Goal: Information Seeking & Learning: Learn about a topic

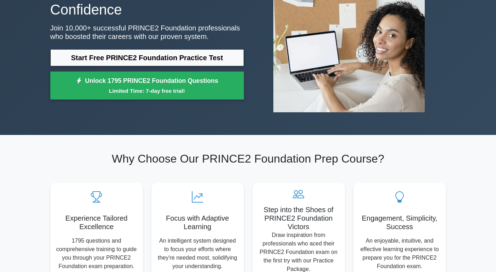
scroll to position [92, 0]
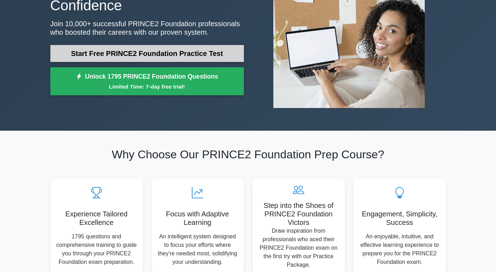
click at [169, 56] on link "Start Free PRINCE2 Foundation Practice Test" at bounding box center [147, 53] width 194 height 17
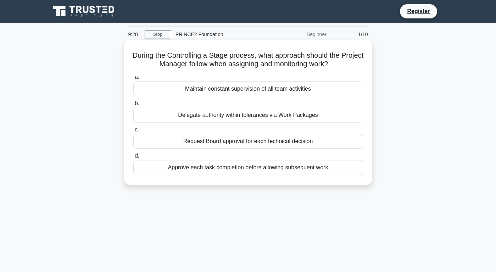
click at [192, 114] on div "Delegate authority within tolerances via Work Packages" at bounding box center [248, 115] width 230 height 15
click at [133, 106] on input "b. Delegate authority within tolerances via Work Packages" at bounding box center [133, 103] width 0 height 5
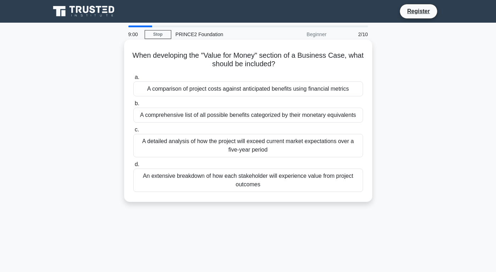
click at [206, 85] on div "A comparison of project costs against anticipated benefits using financial metr…" at bounding box center [248, 89] width 230 height 15
click at [133, 80] on input "a. A comparison of project costs against anticipated benefits using financial m…" at bounding box center [133, 77] width 0 height 5
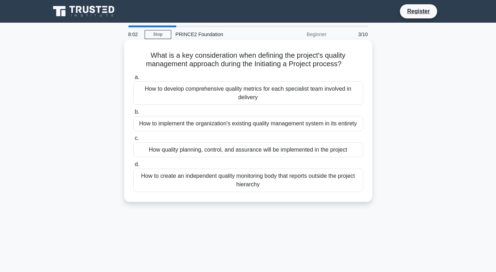
click at [207, 88] on div "How to develop comprehensive quality metrics for each specialist team involved …" at bounding box center [248, 93] width 230 height 23
click at [133, 80] on input "a. How to develop comprehensive quality metrics for each specialist team involv…" at bounding box center [133, 77] width 0 height 5
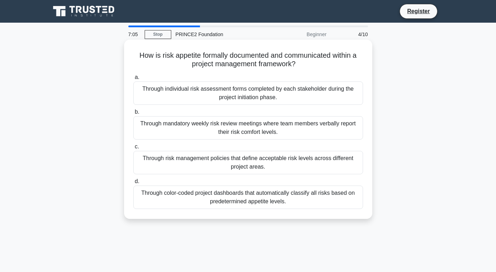
click at [192, 99] on div "Through individual risk assessment forms completed by each stakeholder during t…" at bounding box center [248, 93] width 230 height 23
click at [133, 80] on input "a. Through individual risk assessment forms completed by each stakeholder durin…" at bounding box center [133, 77] width 0 height 5
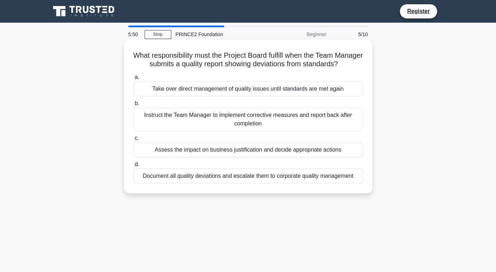
click at [199, 117] on div "Instruct the Team Manager to implement corrective measures and report back afte…" at bounding box center [248, 119] width 230 height 23
click at [133, 106] on input "b. Instruct the Team Manager to implement corrective measures and report back a…" at bounding box center [133, 103] width 0 height 5
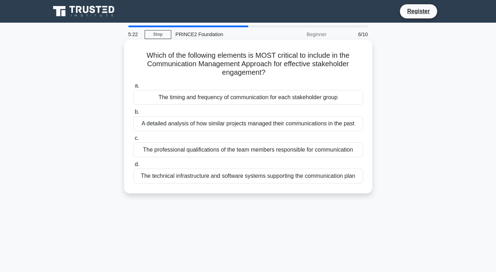
click at [211, 102] on div "The timing and frequency of communication for each stakeholder group" at bounding box center [248, 97] width 230 height 15
click at [133, 88] on input "a. The timing and frequency of communication for each stakeholder group" at bounding box center [133, 86] width 0 height 5
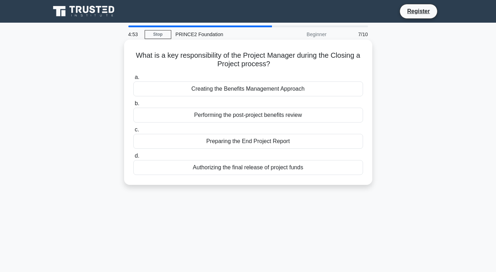
click at [223, 144] on div "Preparing the End Project Report" at bounding box center [248, 141] width 230 height 15
click at [133, 132] on input "c. Preparing the End Project Report" at bounding box center [133, 130] width 0 height 5
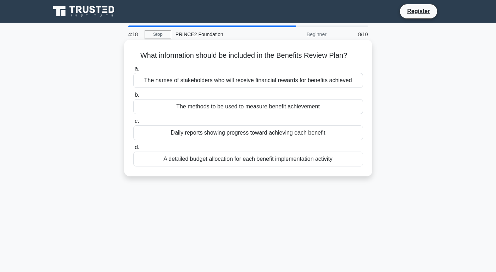
click at [230, 105] on div "The methods to be used to measure benefit achievement" at bounding box center [248, 106] width 230 height 15
click at [133, 97] on input "b. The methods to be used to measure benefit achievement" at bounding box center [133, 95] width 0 height 5
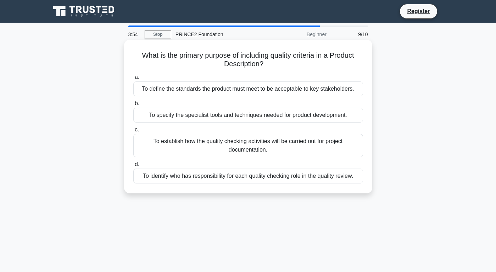
click at [235, 90] on div "To define the standards the product must meet to be acceptable to key stakehold…" at bounding box center [248, 89] width 230 height 15
click at [133, 80] on input "a. To define the standards the product must meet to be acceptable to key stakeh…" at bounding box center [133, 77] width 0 height 5
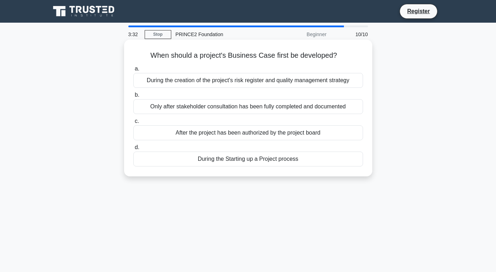
click at [229, 135] on div "After the project has been authorized by the project board" at bounding box center [248, 132] width 230 height 15
click at [133, 124] on input "c. After the project has been authorized by the project board" at bounding box center [133, 121] width 0 height 5
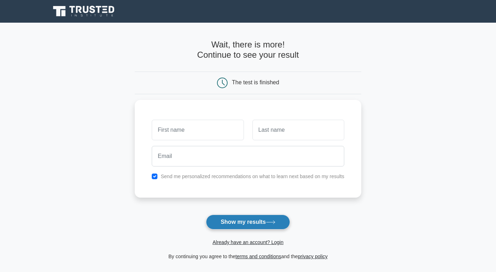
click at [262, 226] on button "Show my results" at bounding box center [248, 222] width 84 height 15
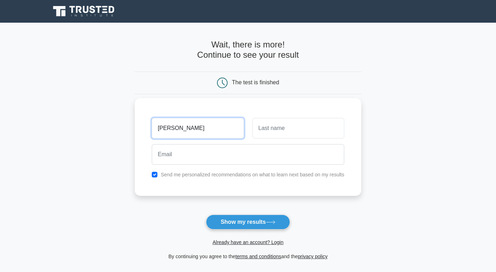
type input "[PERSON_NAME]"
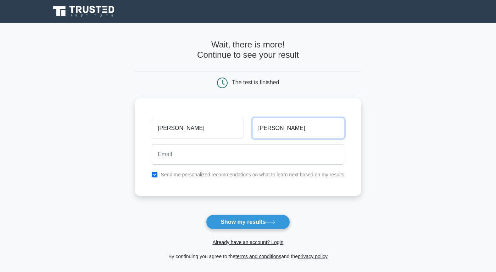
type input "[PERSON_NAME]"
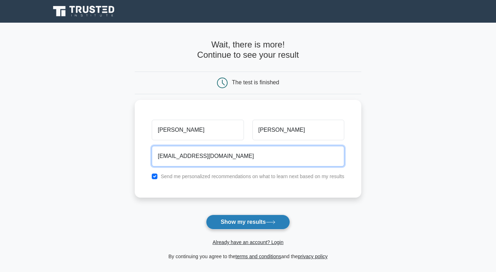
type input "[EMAIL_ADDRESS][DOMAIN_NAME]"
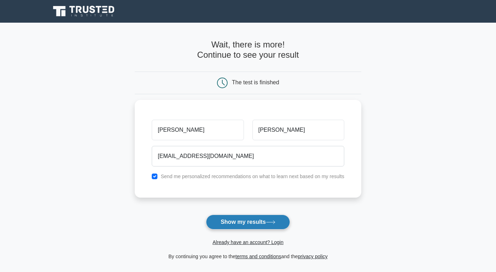
click at [240, 220] on button "Show my results" at bounding box center [248, 222] width 84 height 15
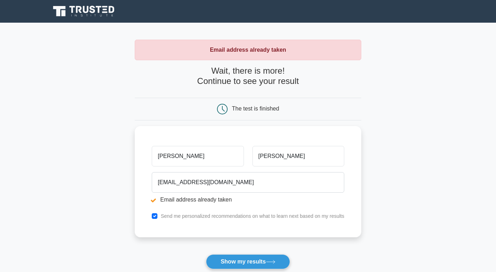
click at [387, 101] on main "Email address already taken Wait, there is more! Continue to see your result Th…" at bounding box center [248, 170] width 496 height 295
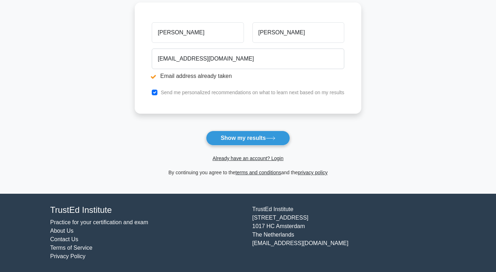
scroll to position [123, 0]
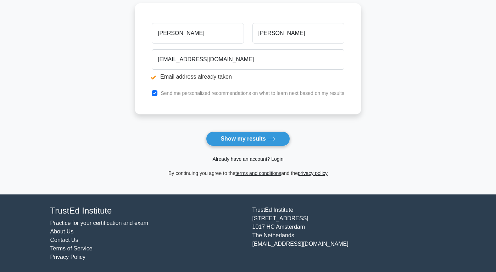
click at [268, 157] on link "Already have an account? Login" at bounding box center [247, 159] width 71 height 6
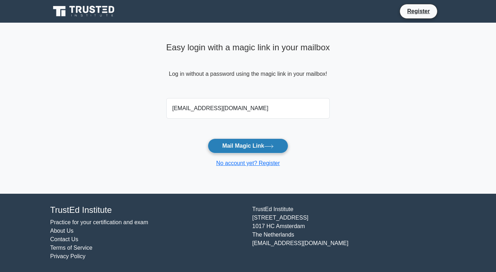
type input "[EMAIL_ADDRESS][DOMAIN_NAME]"
click at [248, 148] on button "Mail Magic Link" at bounding box center [248, 146] width 80 height 15
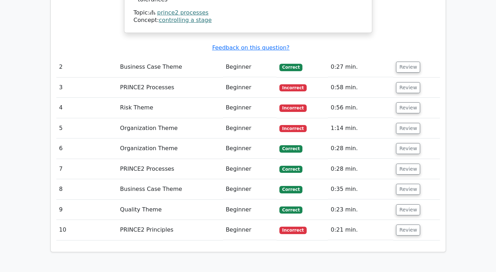
scroll to position [943, 0]
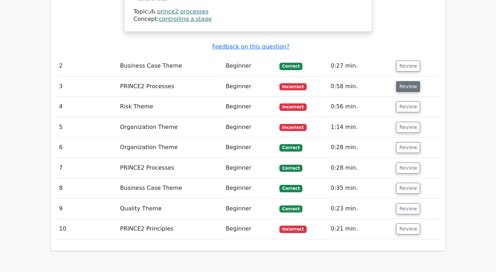
click at [407, 81] on button "Review" at bounding box center [408, 86] width 24 height 11
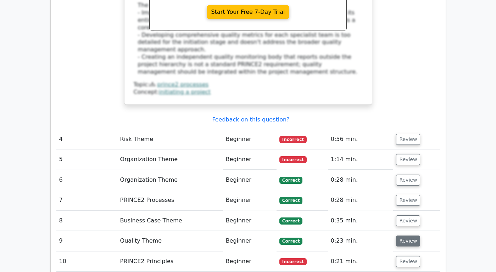
scroll to position [1229, 0]
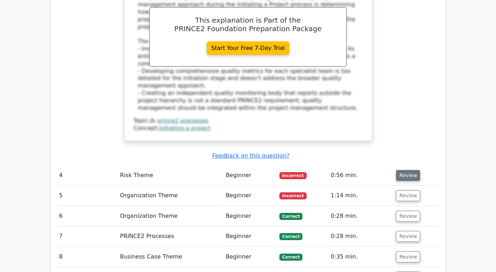
click at [405, 170] on button "Review" at bounding box center [408, 175] width 24 height 11
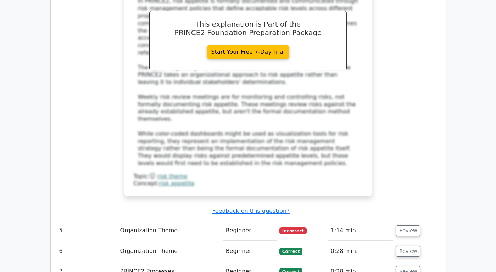
scroll to position [1608, 0]
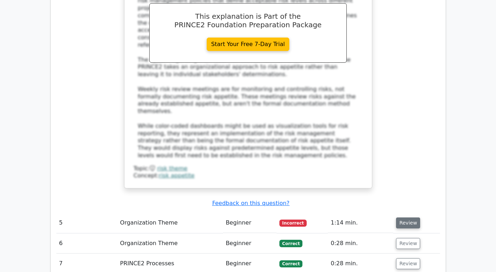
click at [401, 218] on button "Review" at bounding box center [408, 223] width 24 height 11
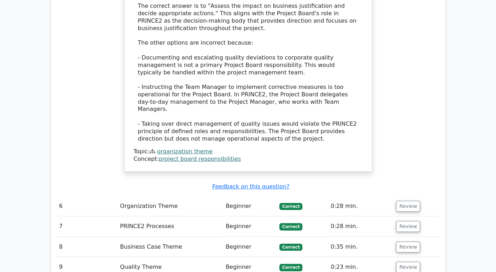
scroll to position [2053, 0]
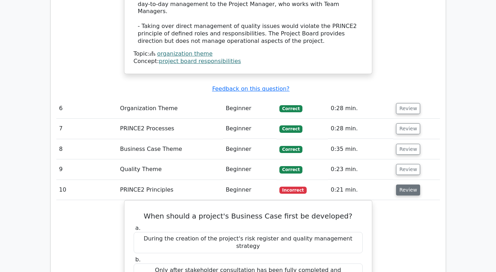
scroll to position [2144, 0]
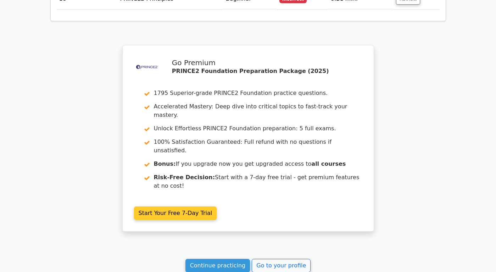
scroll to position [1202, 0]
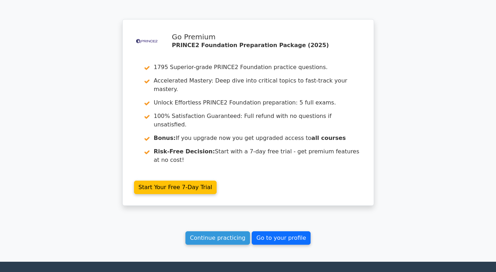
click at [265, 231] on link "Go to your profile" at bounding box center [281, 237] width 59 height 13
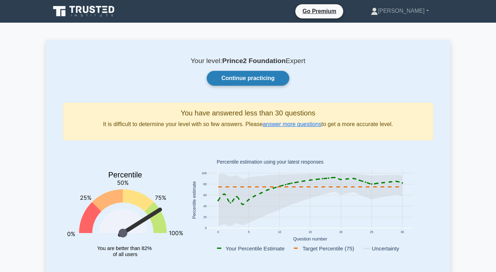
click at [247, 78] on link "Continue practicing" at bounding box center [248, 78] width 82 height 15
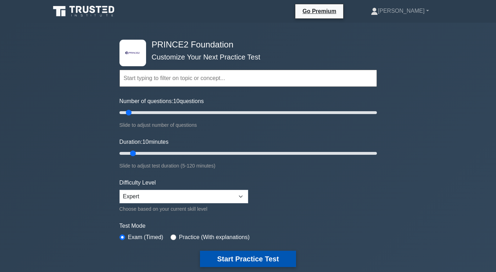
click at [262, 256] on button "Start Practice Test" at bounding box center [248, 259] width 96 height 16
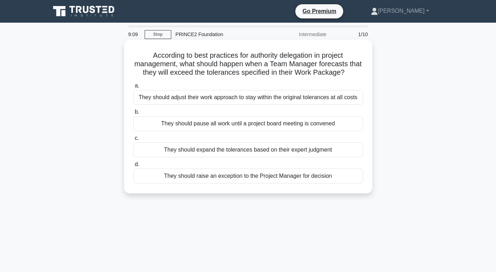
click at [262, 176] on div "They should raise an exception to the Project Manager for decision" at bounding box center [248, 176] width 230 height 15
click at [133, 167] on input "d. They should raise an exception to the Project Manager for decision" at bounding box center [133, 164] width 0 height 5
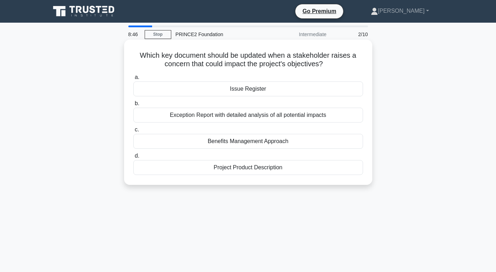
click at [254, 92] on div "Issue Register" at bounding box center [248, 89] width 230 height 15
click at [133, 80] on input "a. Issue Register" at bounding box center [133, 77] width 0 height 5
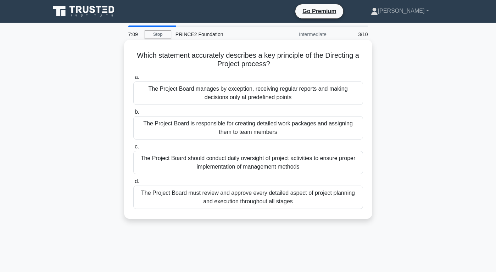
click at [244, 93] on div "The Project Board manages by exception, receiving regular reports and making de…" at bounding box center [248, 93] width 230 height 23
click at [133, 80] on input "a. The Project Board manages by exception, receiving regular reports and making…" at bounding box center [133, 77] width 0 height 5
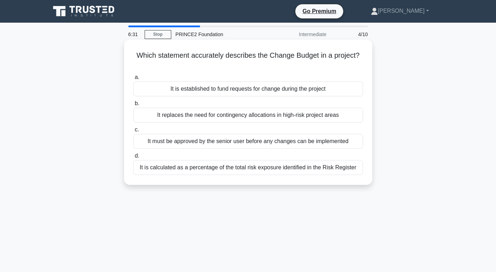
click at [236, 89] on div "It is established to fund requests for change during the project" at bounding box center [248, 89] width 230 height 15
click at [133, 80] on input "a. It is established to fund requests for change during the project" at bounding box center [133, 77] width 0 height 5
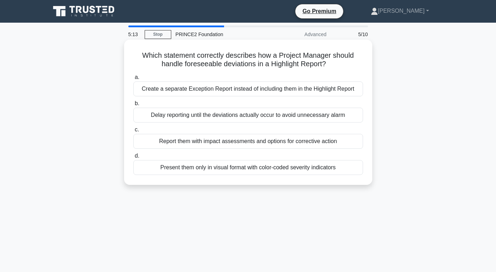
click at [236, 89] on div "Create a separate Exception Report instead of including them in the Highlight R…" at bounding box center [248, 89] width 230 height 15
click at [133, 80] on input "a. Create a separate Exception Report instead of including them in the Highligh…" at bounding box center [133, 77] width 0 height 5
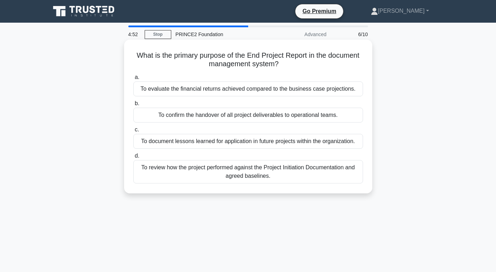
click at [224, 170] on div "To review how the project performed against the Project Initiation Documentatio…" at bounding box center [248, 171] width 230 height 23
click at [133, 158] on input "d. To review how the project performed against the Project Initiation Documenta…" at bounding box center [133, 156] width 0 height 5
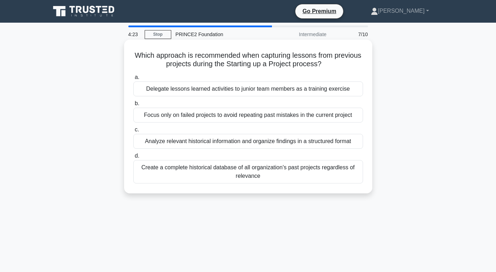
click at [226, 143] on div "Analyze relevant historical information and organize findings in a structured f…" at bounding box center [248, 141] width 230 height 15
click at [133, 132] on input "c. Analyze relevant historical information and organize findings in a structure…" at bounding box center [133, 130] width 0 height 5
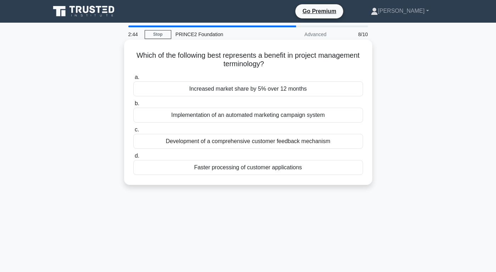
click at [233, 91] on div "Increased market share by 5% over 12 months" at bounding box center [248, 89] width 230 height 15
click at [133, 80] on input "a. Increased market share by 5% over 12 months" at bounding box center [133, 77] width 0 height 5
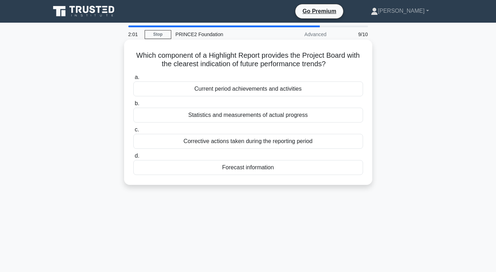
click at [233, 115] on div "Statistics and measurements of actual progress" at bounding box center [248, 115] width 230 height 15
click at [133, 106] on input "b. Statistics and measurements of actual progress" at bounding box center [133, 103] width 0 height 5
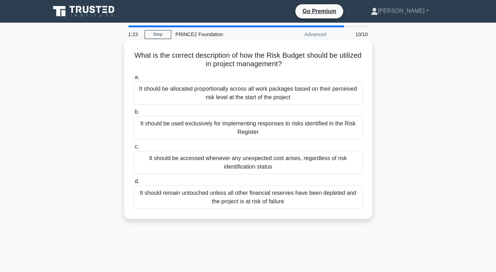
drag, startPoint x: 241, startPoint y: 197, endPoint x: 288, endPoint y: 135, distance: 77.4
click at [287, 135] on div "a. It should be allocated proportionally across all work packages based on thei…" at bounding box center [248, 141] width 238 height 139
click at [368, 139] on div "What is the correct description of how the Risk Budget should be utilized in pr…" at bounding box center [248, 130] width 242 height 174
click at [345, 99] on div "It should be allocated proportionally across all work packages based on their p…" at bounding box center [248, 93] width 230 height 23
click at [133, 80] on input "a. It should be allocated proportionally across all work packages based on thei…" at bounding box center [133, 77] width 0 height 5
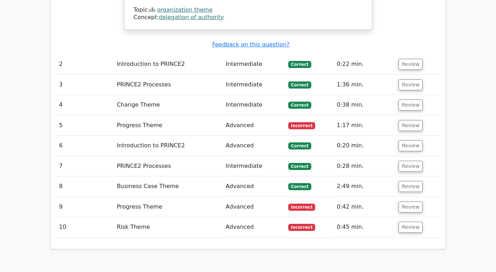
scroll to position [944, 0]
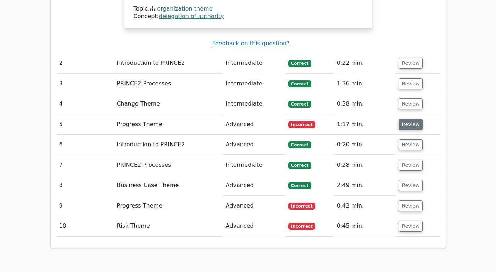
click at [410, 119] on button "Review" at bounding box center [410, 124] width 24 height 11
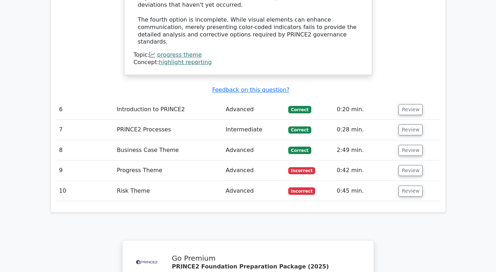
scroll to position [1363, 0]
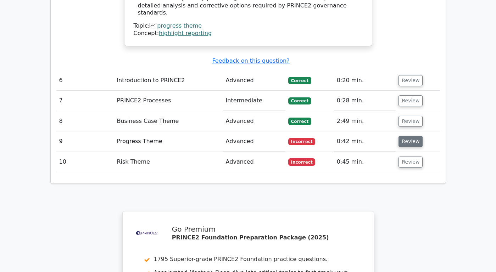
click at [406, 136] on button "Review" at bounding box center [410, 141] width 24 height 11
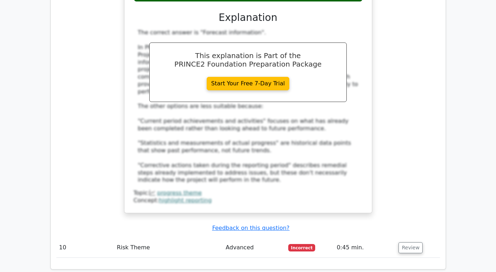
scroll to position [1668, 0]
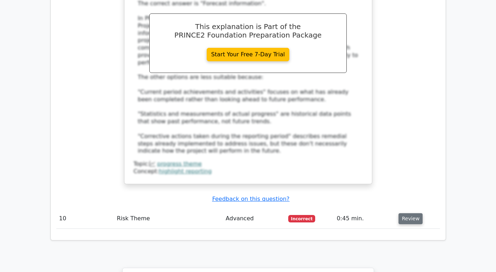
click at [402, 213] on button "Review" at bounding box center [410, 218] width 24 height 11
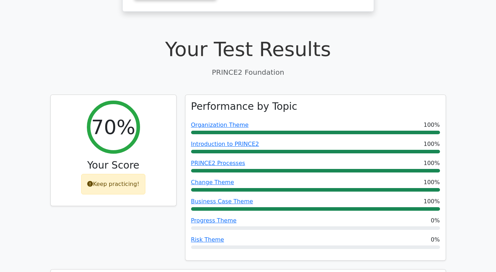
scroll to position [0, 0]
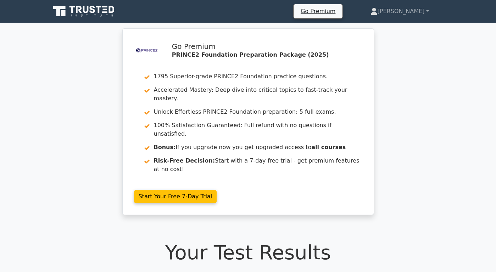
click at [403, 73] on div ".st0{fill-rule:evenodd;clip-rule:evenodd;fill:#000041;} .st1{fill-rule:evenodd;…" at bounding box center [248, 125] width 496 height 195
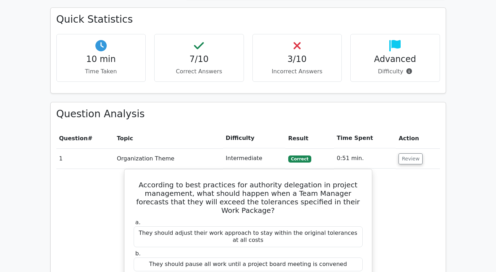
scroll to position [467, 0]
